Goal: Task Accomplishment & Management: Manage account settings

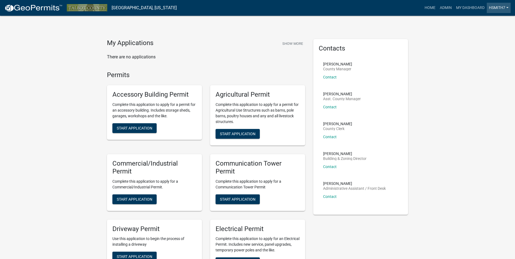
click at [500, 4] on link "hsmith7" at bounding box center [498, 8] width 24 height 10
click at [485, 56] on link "Logout" at bounding box center [488, 52] width 43 height 13
